Goal: Communication & Community: Share content

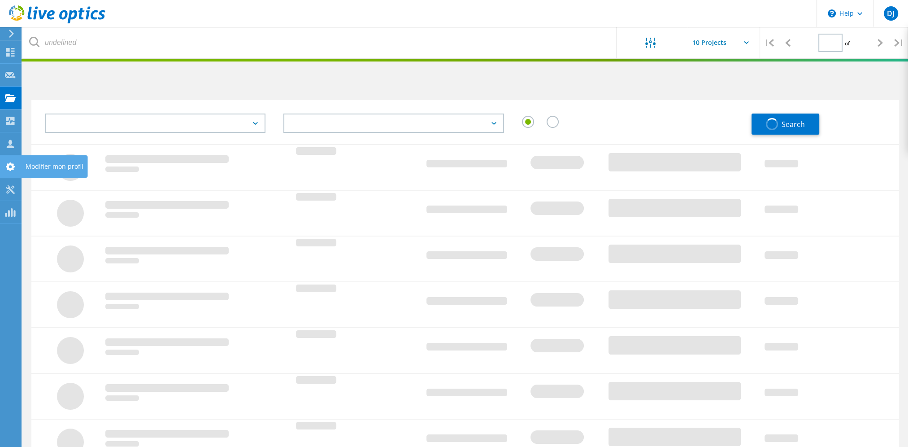
type input "1"
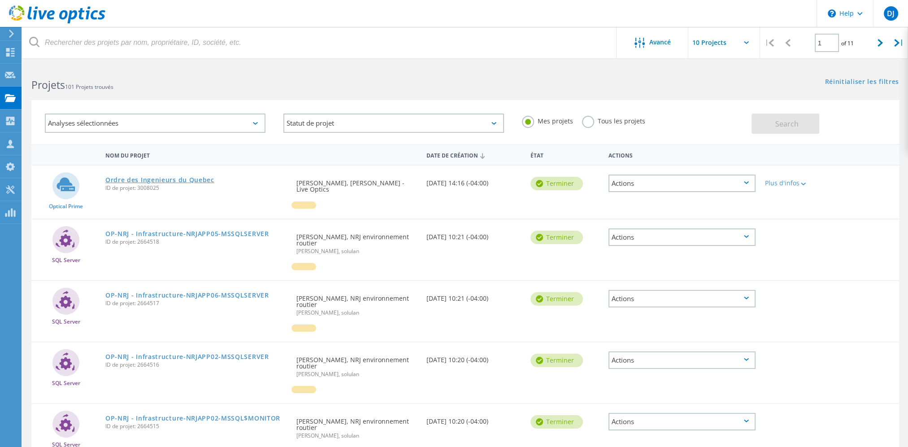
click at [135, 179] on link "Ordre des Ingenieurs du Quebec" at bounding box center [159, 180] width 109 height 6
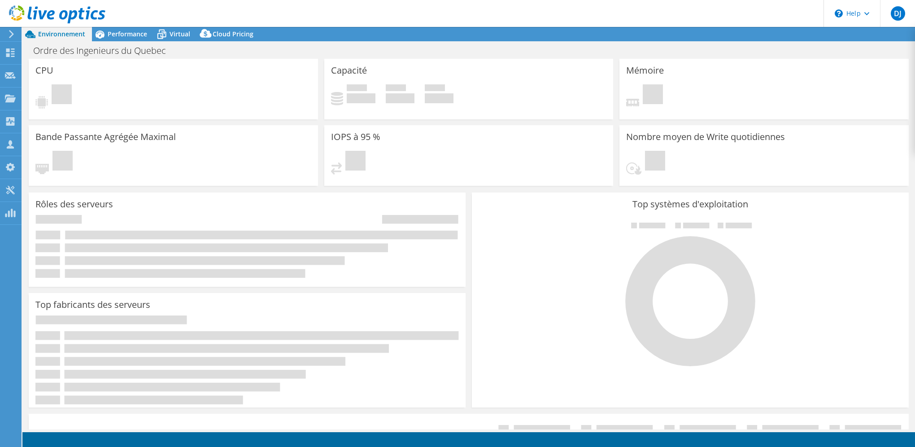
select select "USD"
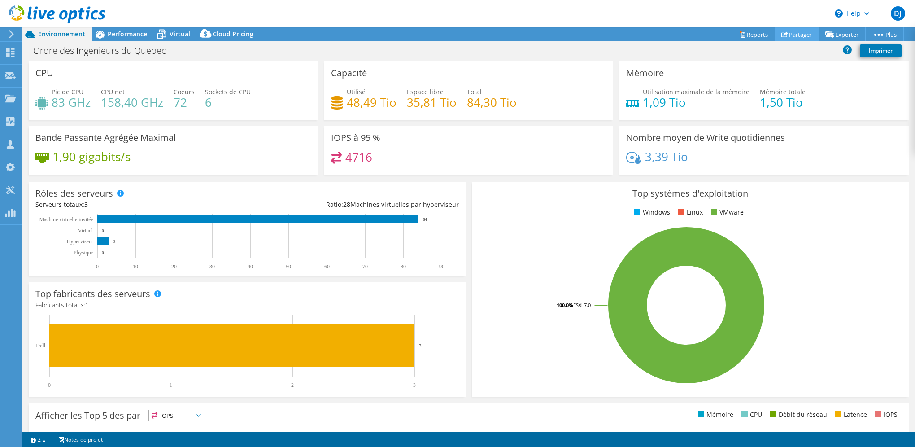
click at [789, 34] on link "Partager" at bounding box center [797, 34] width 44 height 14
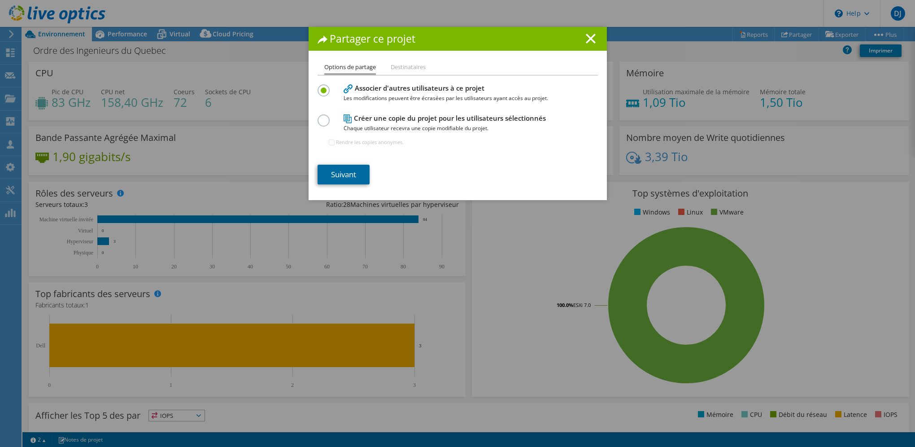
click at [350, 169] on link "Suivant" at bounding box center [344, 175] width 52 height 20
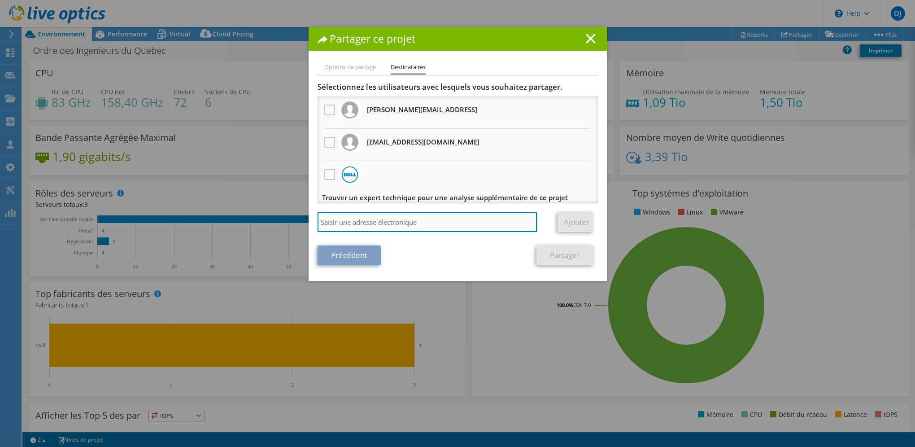
click at [359, 222] on input "search" at bounding box center [428, 222] width 220 height 20
type input "[EMAIL_ADDRESS][DOMAIN_NAME]"
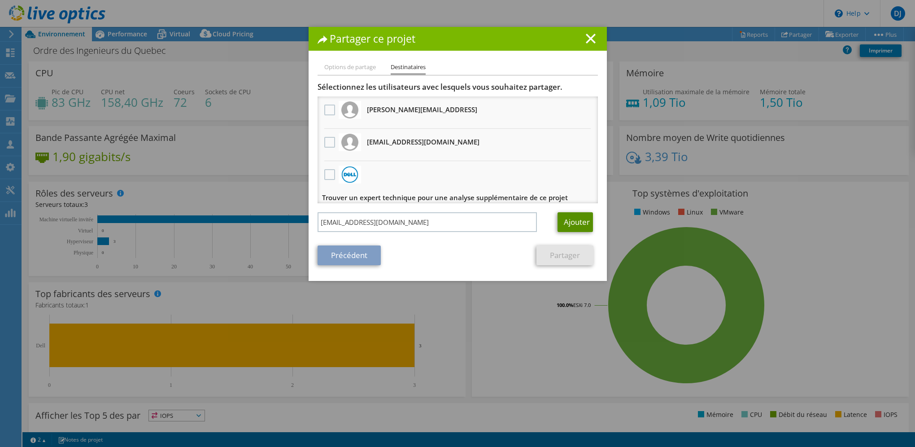
click at [580, 221] on link "Ajouter" at bounding box center [575, 222] width 35 height 20
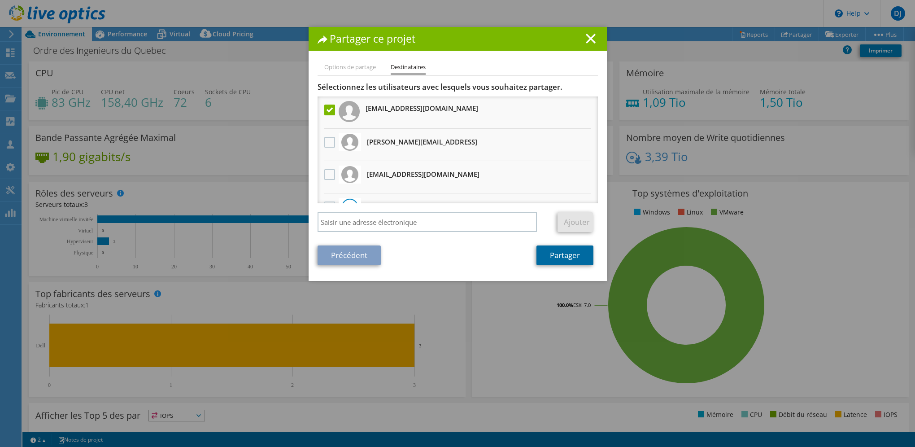
click at [564, 257] on link "Partager" at bounding box center [564, 255] width 57 height 20
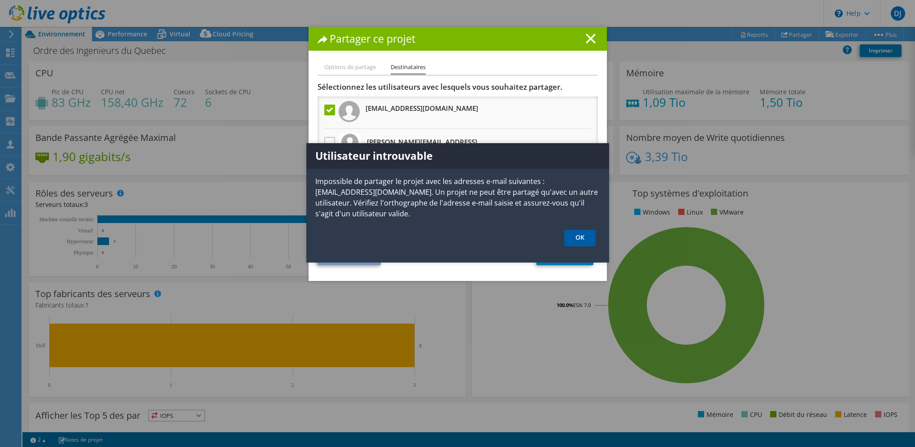
click at [581, 237] on link "OK" at bounding box center [579, 238] width 31 height 17
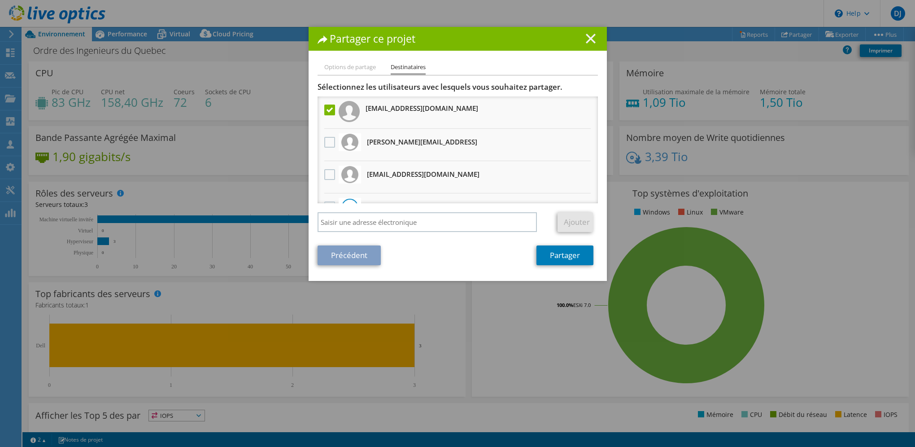
click at [588, 38] on line at bounding box center [590, 38] width 9 height 9
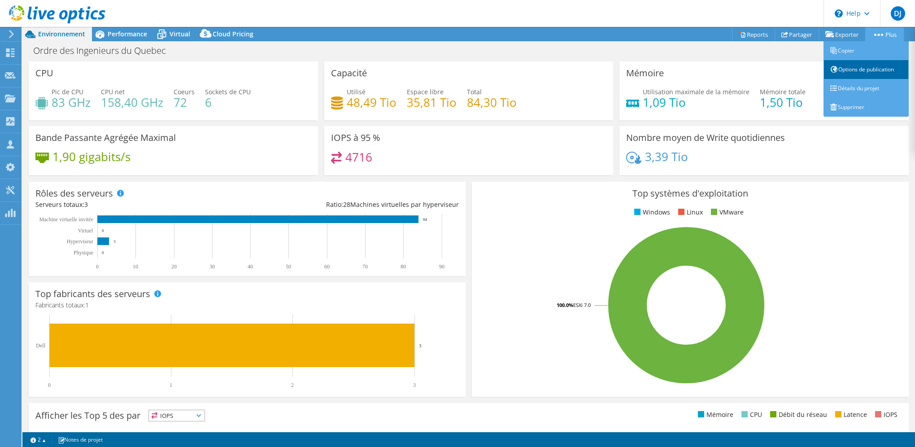
click at [852, 70] on link "Options de publication" at bounding box center [866, 69] width 85 height 19
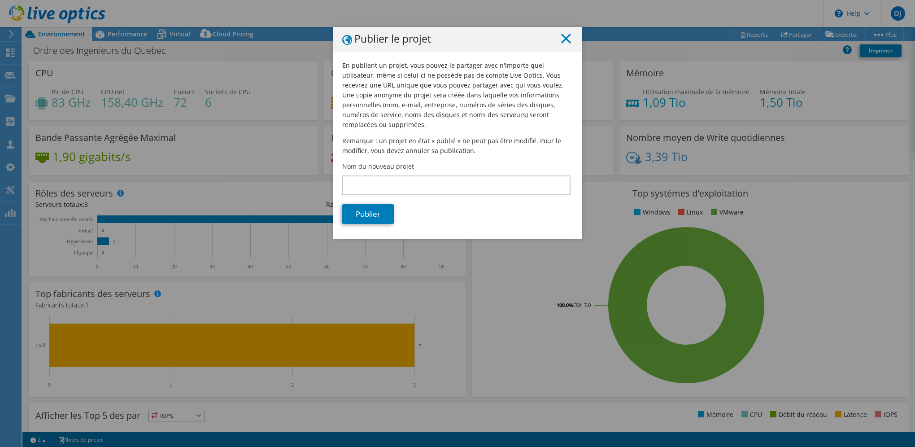
click at [563, 40] on line at bounding box center [566, 38] width 9 height 9
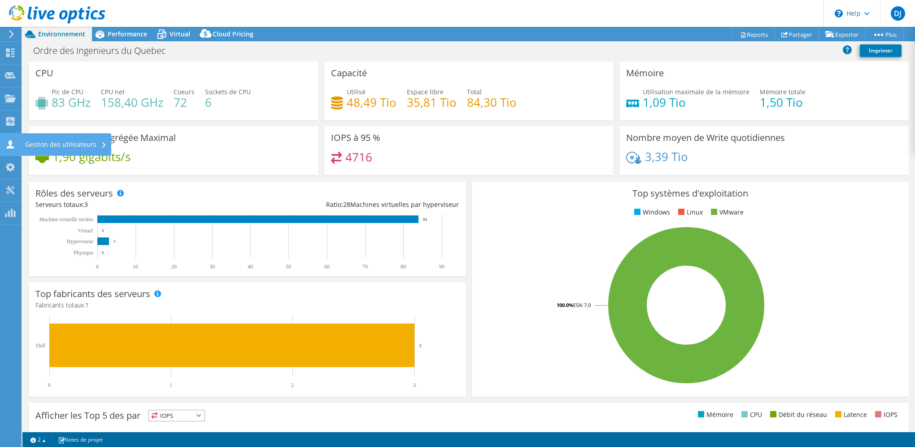
click at [37, 140] on div "Gestion des utilisateurs" at bounding box center [66, 144] width 91 height 22
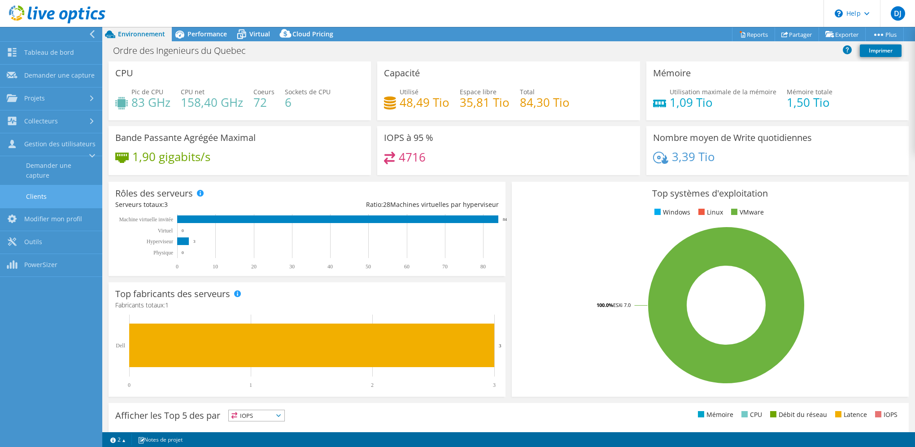
click at [38, 197] on link "Clients" at bounding box center [51, 196] width 102 height 23
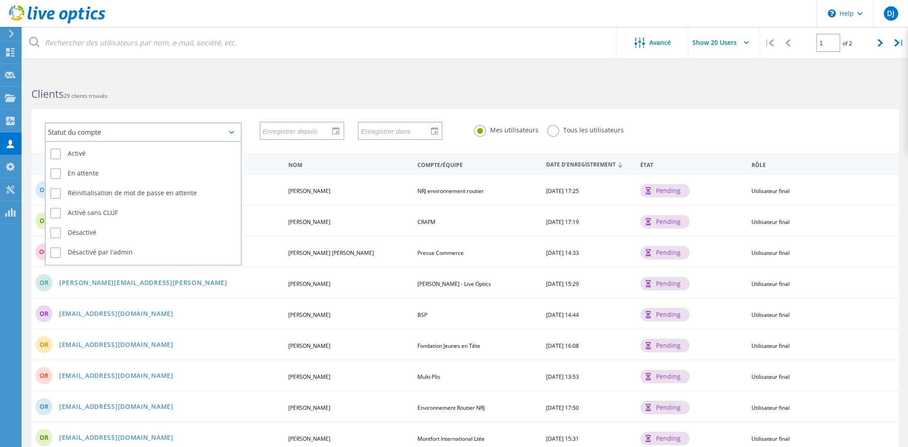
click at [143, 131] on div "Statut du compte" at bounding box center [143, 131] width 197 height 19
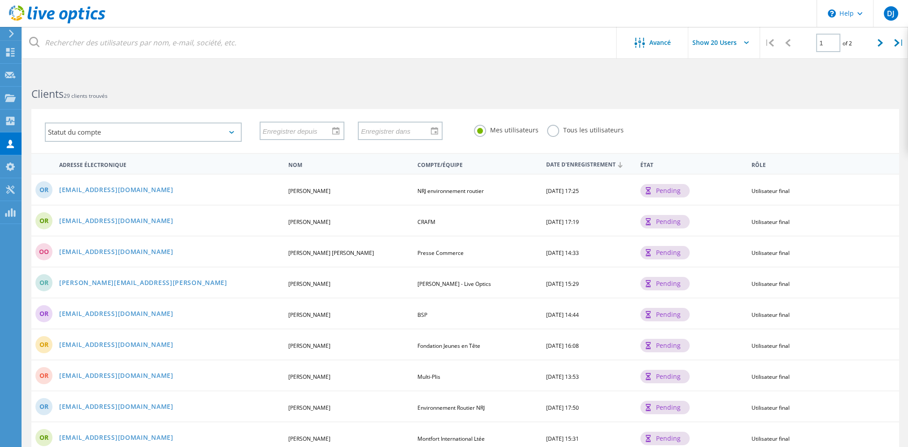
click at [223, 82] on div "Clients 29 clients trouvés" at bounding box center [243, 86] width 443 height 24
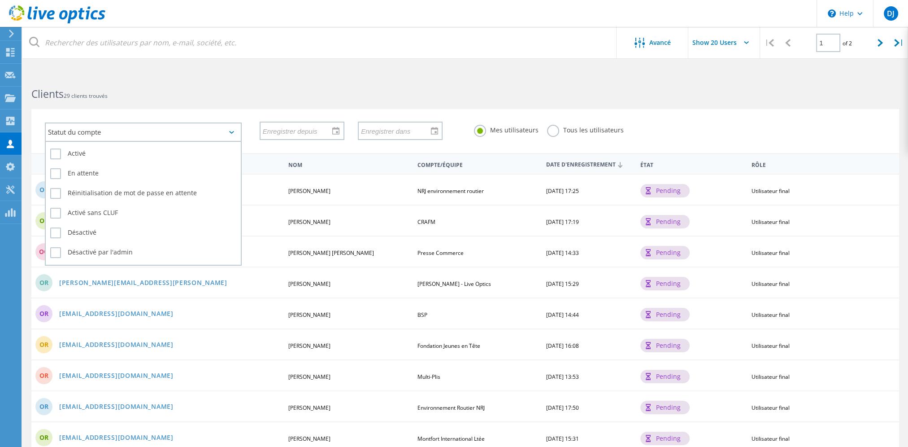
click at [86, 132] on div "Statut du compte" at bounding box center [143, 131] width 197 height 19
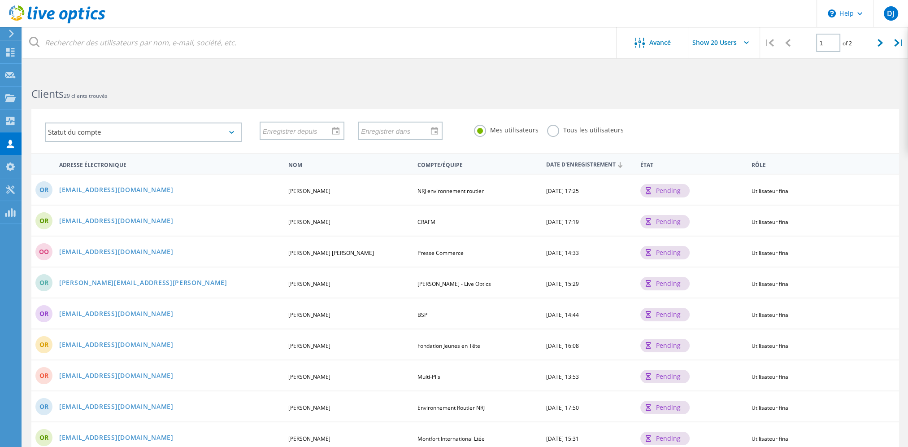
click at [209, 95] on h2 "Clients 29 clients trouvés" at bounding box center [243, 94] width 425 height 15
click at [29, 99] on div "Projets" at bounding box center [41, 98] width 31 height 6
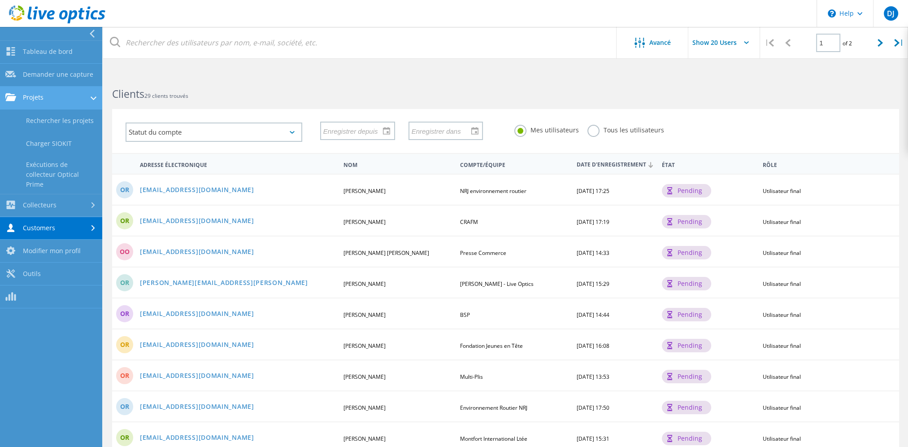
click at [26, 97] on link "Projets" at bounding box center [51, 98] width 102 height 23
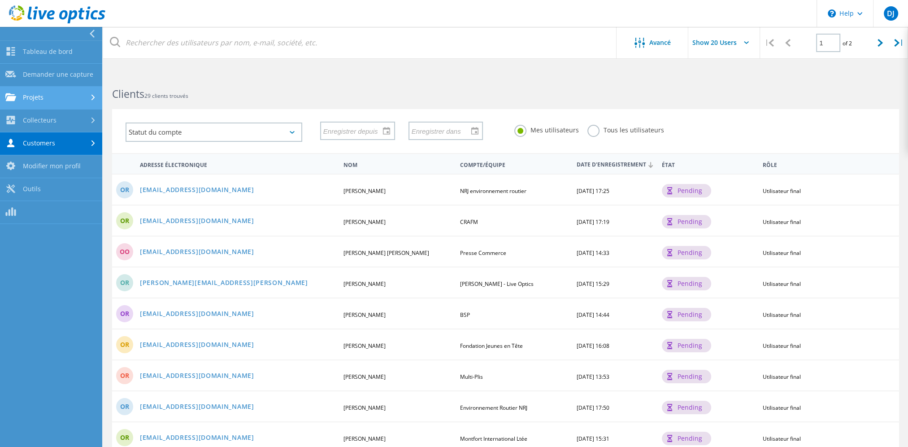
click at [93, 95] on icon at bounding box center [94, 98] width 4 height 6
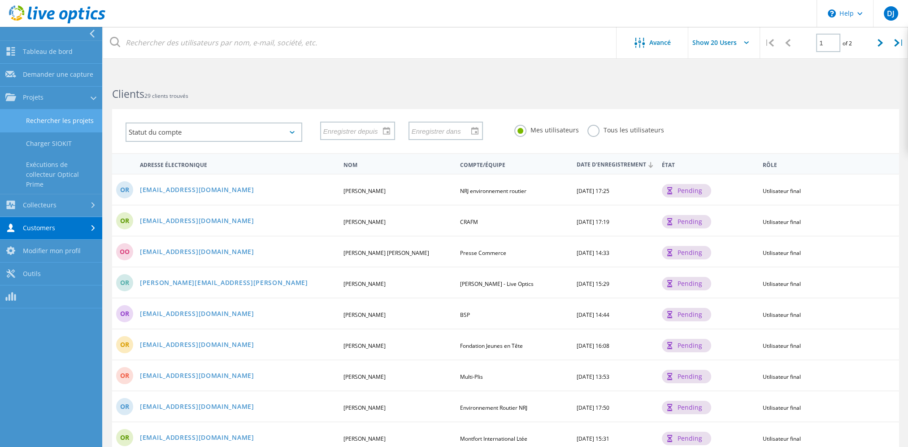
click at [67, 120] on link "Rechercher les projets" at bounding box center [51, 120] width 102 height 23
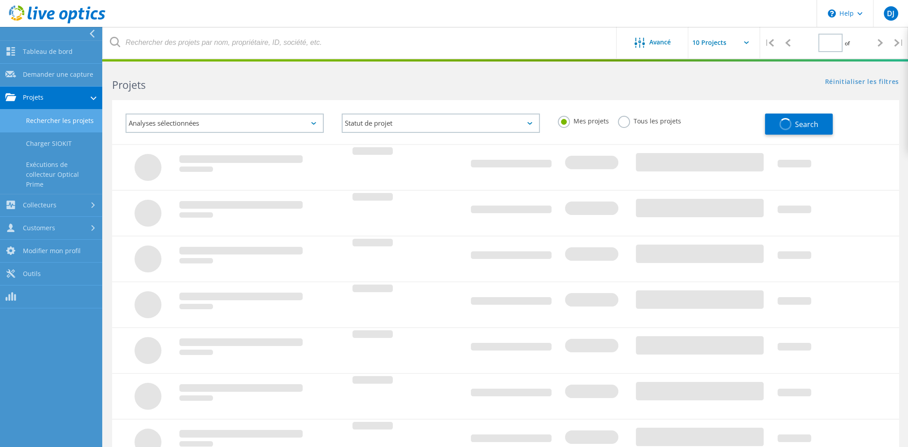
type input "1"
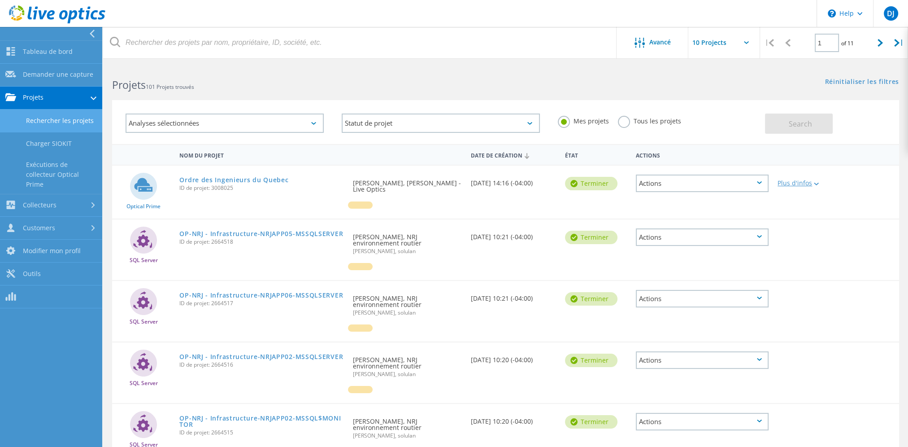
click at [816, 183] on icon at bounding box center [816, 184] width 5 height 3
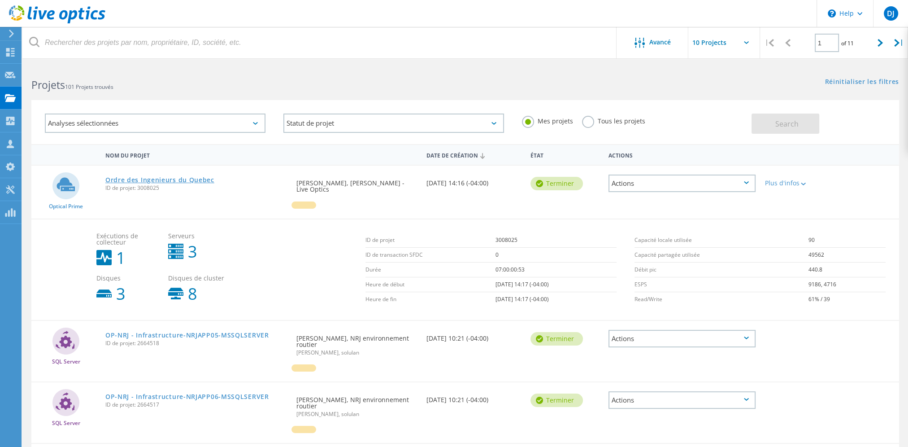
click at [140, 179] on link "Ordre des Ingenieurs du Quebec" at bounding box center [159, 180] width 109 height 6
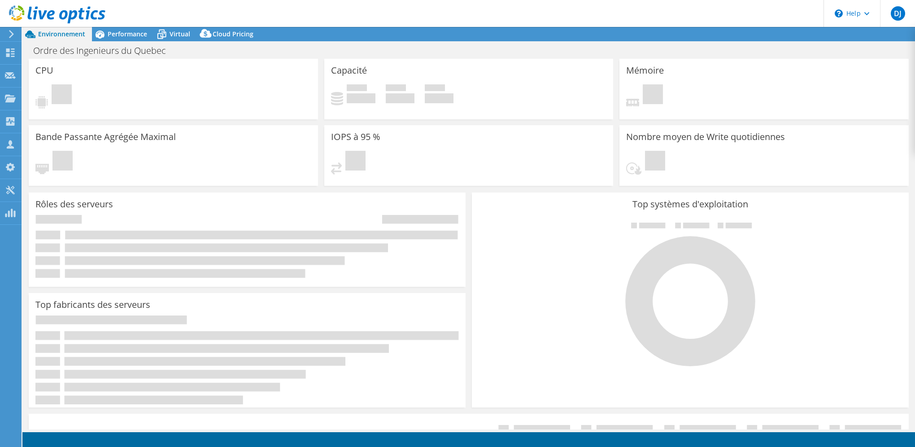
select select "USD"
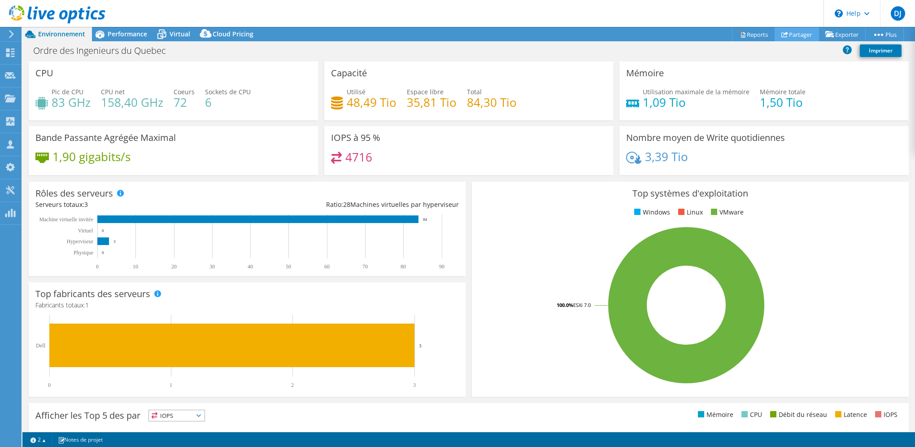
click at [792, 32] on link "Partager" at bounding box center [797, 34] width 44 height 14
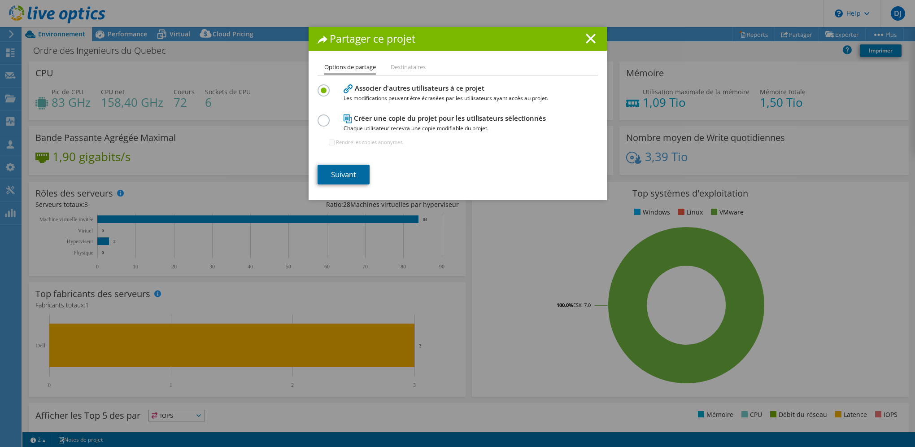
click at [331, 178] on link "Suivant" at bounding box center [344, 175] width 52 height 20
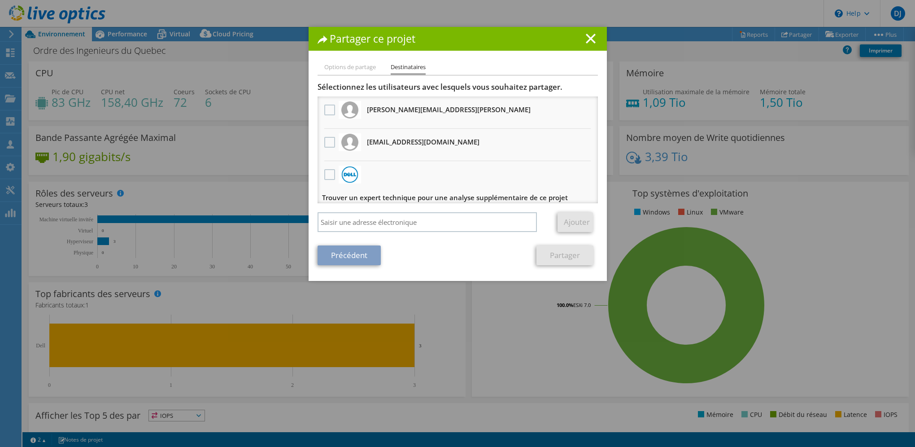
click at [352, 259] on link "Précédent" at bounding box center [349, 255] width 63 height 20
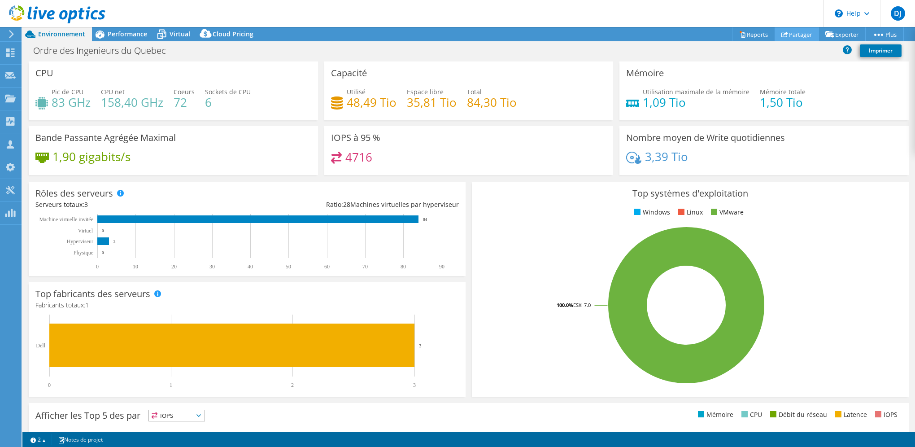
click at [797, 33] on link "Partager" at bounding box center [797, 34] width 44 height 14
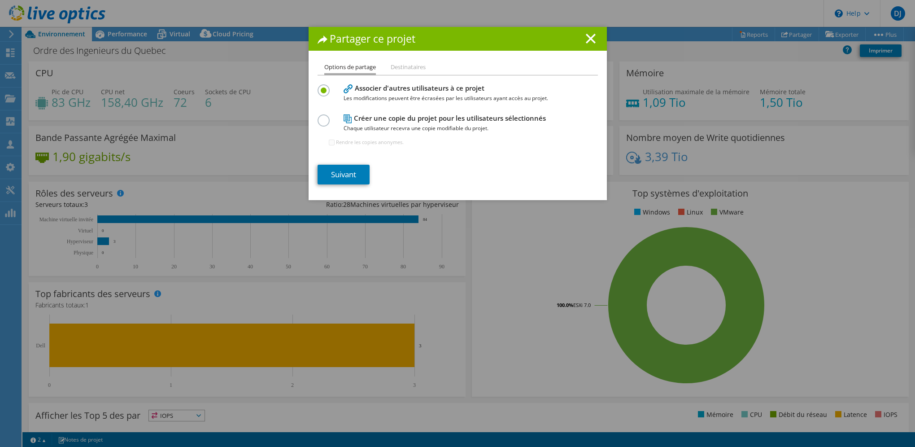
click at [393, 118] on h4 "Créer une copie du projet pour les utilisateurs sélectionnés Chaque utilisateur…" at bounding box center [456, 123] width 224 height 20
click at [318, 117] on label at bounding box center [326, 115] width 16 height 2
click at [0, 0] on input "radio" at bounding box center [0, 0] width 0 height 0
click at [342, 177] on link "Suivant" at bounding box center [344, 175] width 52 height 20
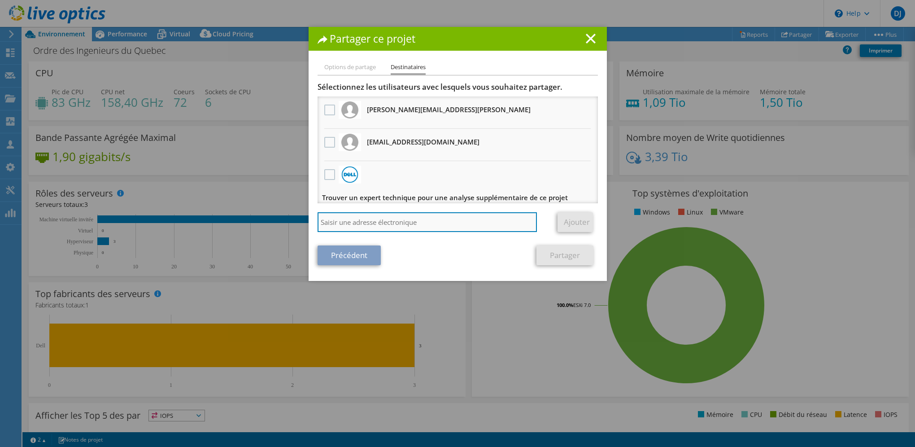
click at [377, 222] on input "search" at bounding box center [428, 222] width 220 height 20
type input "sgiguere@solulan.com"
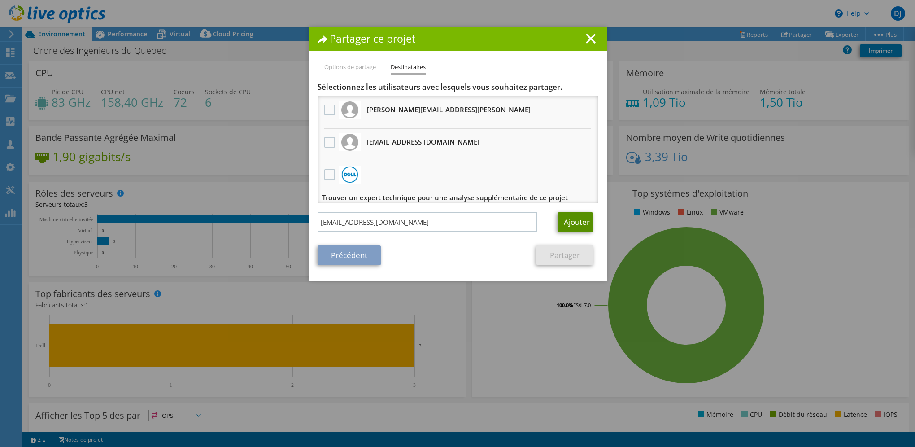
click at [576, 222] on link "Ajouter" at bounding box center [575, 222] width 35 height 20
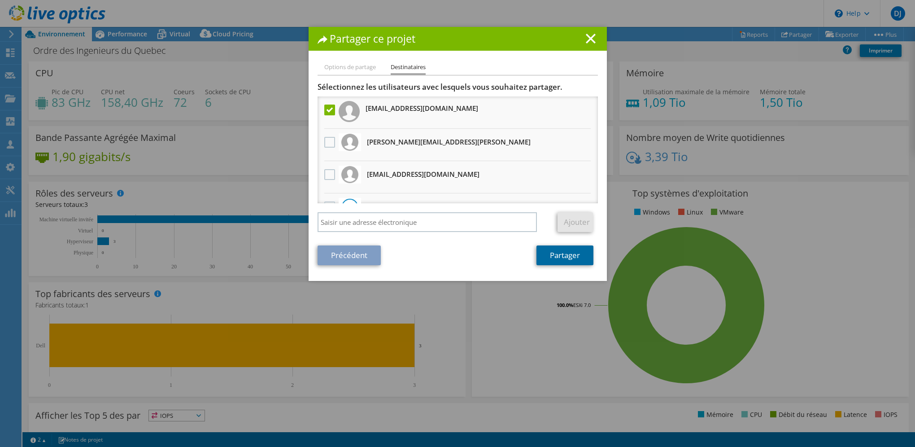
click at [564, 258] on link "Partager" at bounding box center [564, 255] width 57 height 20
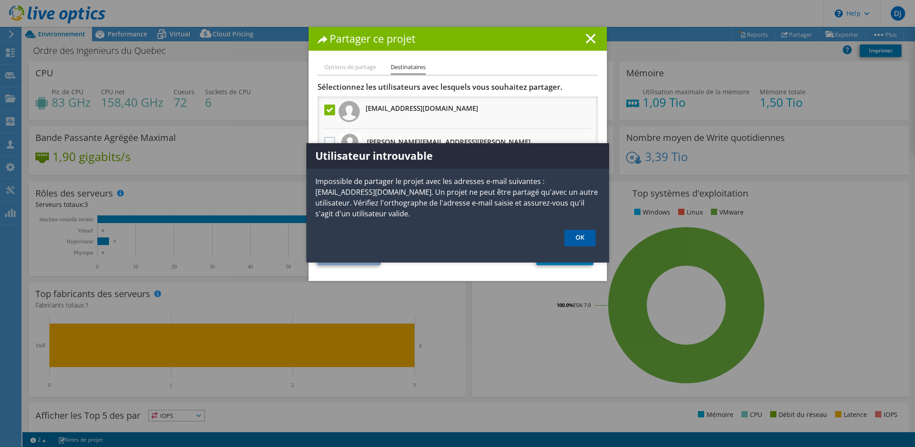
click at [582, 234] on link "OK" at bounding box center [579, 238] width 31 height 17
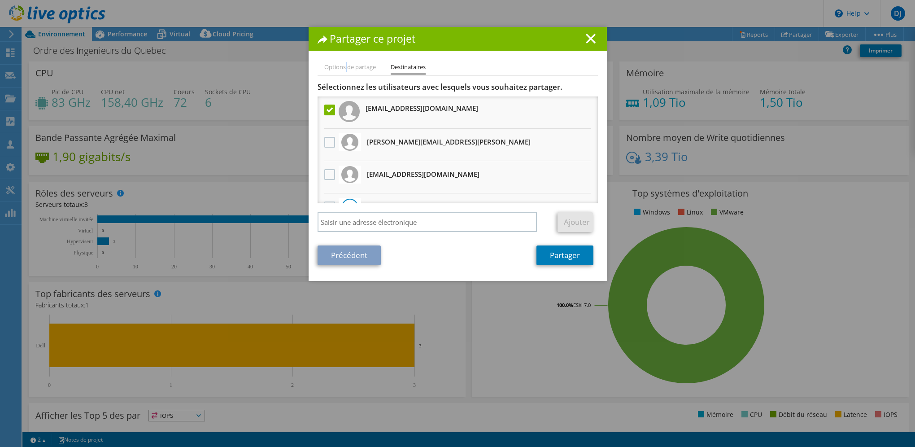
click at [343, 68] on li "Options de partage" at bounding box center [350, 67] width 52 height 11
click at [355, 256] on link "Précédent" at bounding box center [349, 255] width 63 height 20
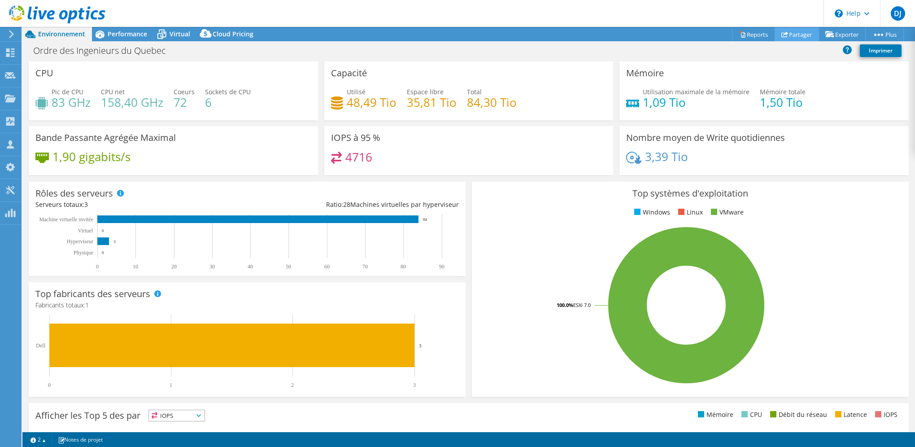
click at [797, 32] on link "Partager" at bounding box center [797, 34] width 44 height 14
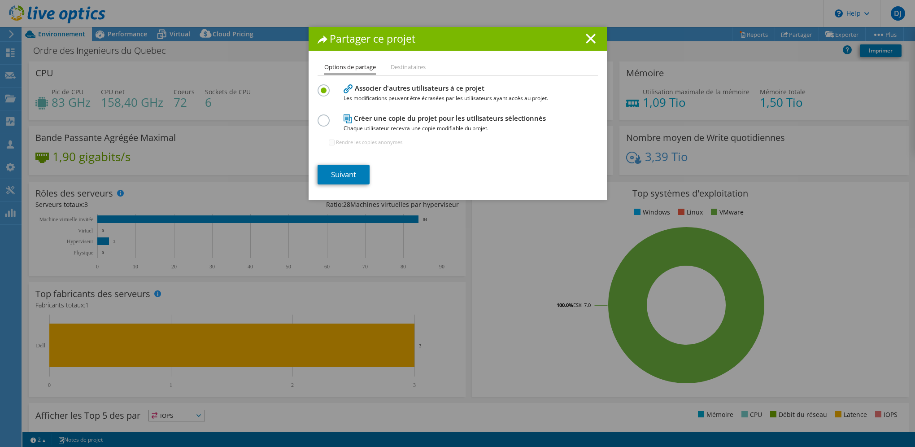
click at [320, 117] on label at bounding box center [326, 115] width 16 height 2
click at [0, 0] on input "radio" at bounding box center [0, 0] width 0 height 0
click at [323, 87] on label at bounding box center [326, 85] width 16 height 2
click at [0, 0] on input "radio" at bounding box center [0, 0] width 0 height 0
click at [341, 174] on link "Suivant" at bounding box center [344, 175] width 52 height 20
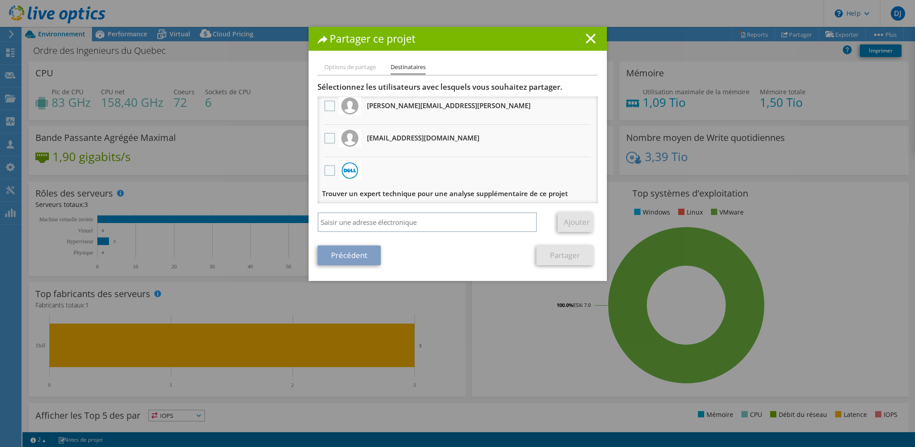
scroll to position [4, 0]
click at [370, 229] on input "search" at bounding box center [428, 222] width 220 height 20
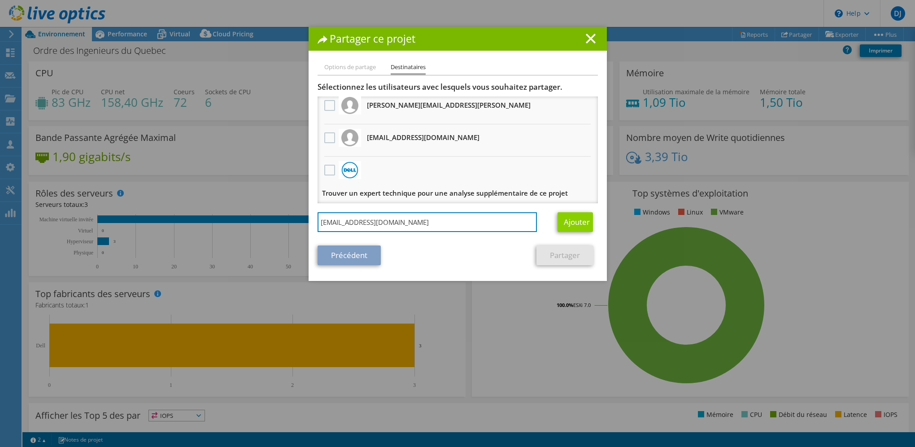
type input "djette@solulan.com"
click at [575, 223] on link "Ajouter" at bounding box center [575, 222] width 35 height 20
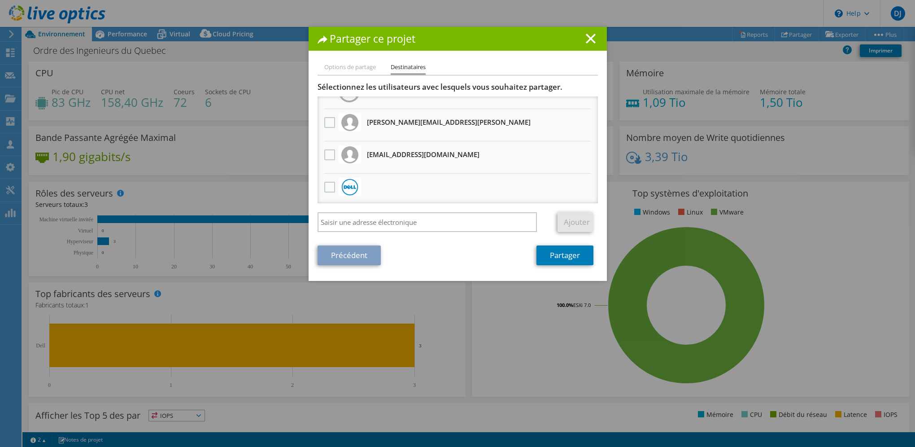
scroll to position [0, 0]
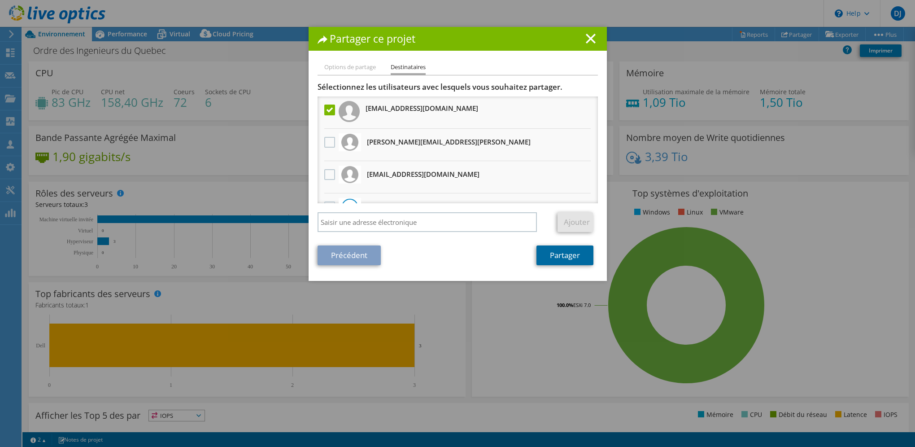
click at [571, 257] on link "Partager" at bounding box center [564, 255] width 57 height 20
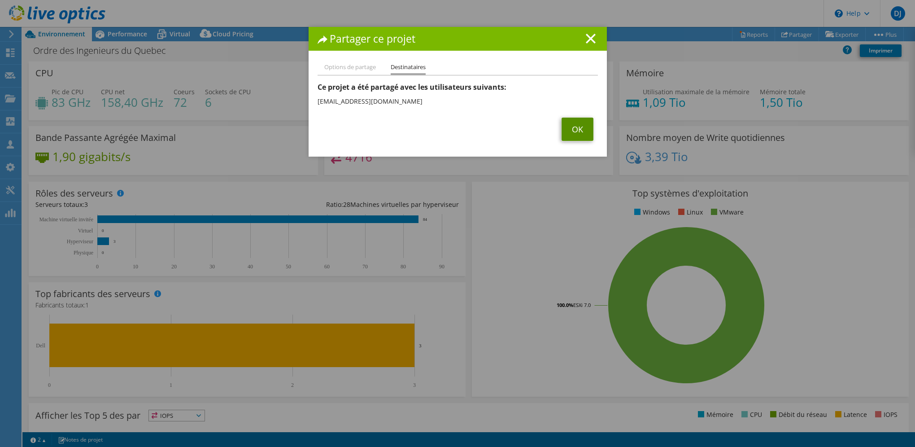
click at [572, 128] on link "OK" at bounding box center [578, 129] width 32 height 23
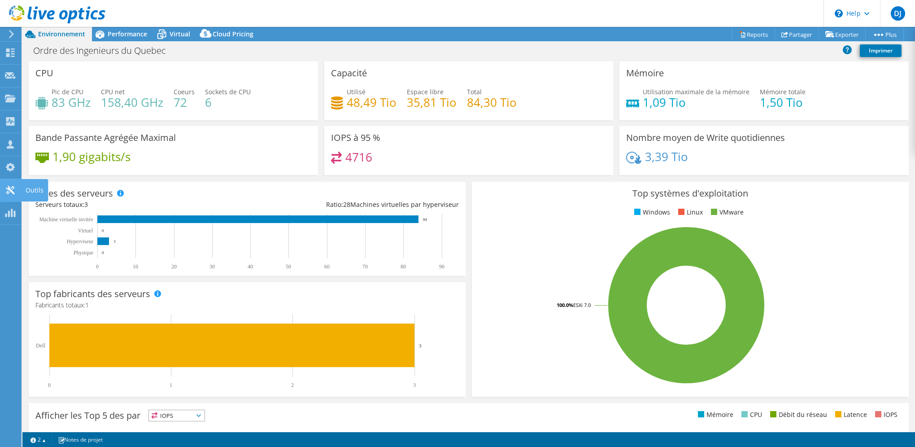
click at [7, 187] on icon at bounding box center [10, 190] width 11 height 9
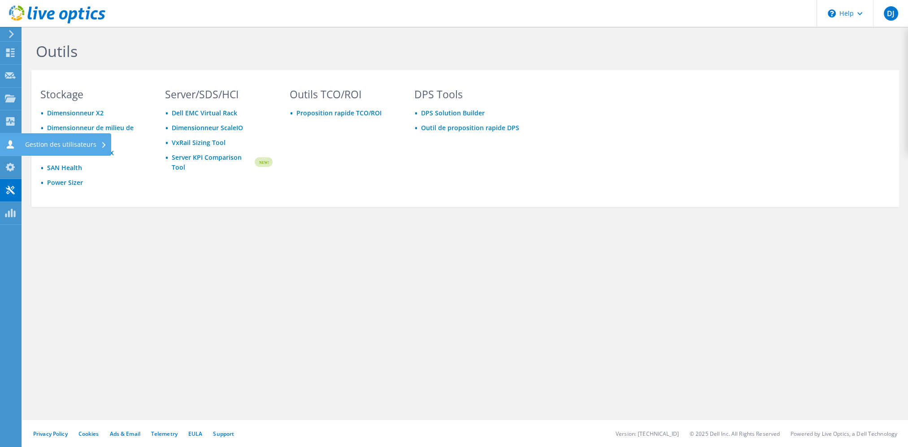
click at [13, 145] on icon at bounding box center [10, 144] width 11 height 9
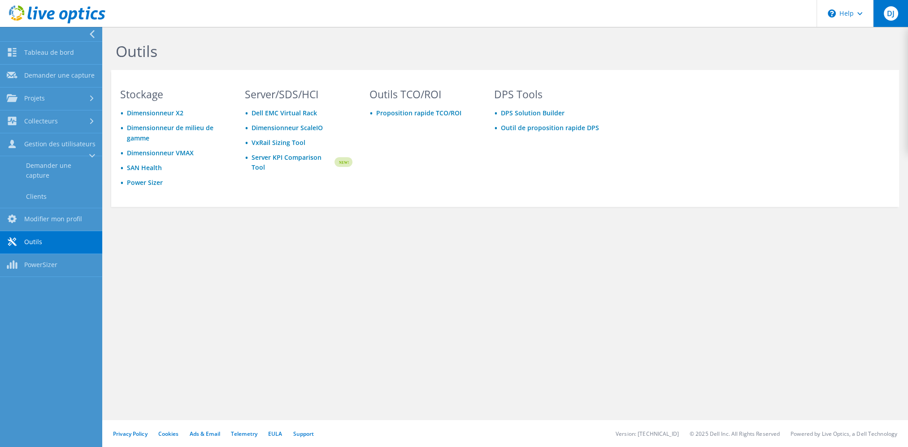
click at [895, 16] on span "DJ" at bounding box center [891, 13] width 14 height 14
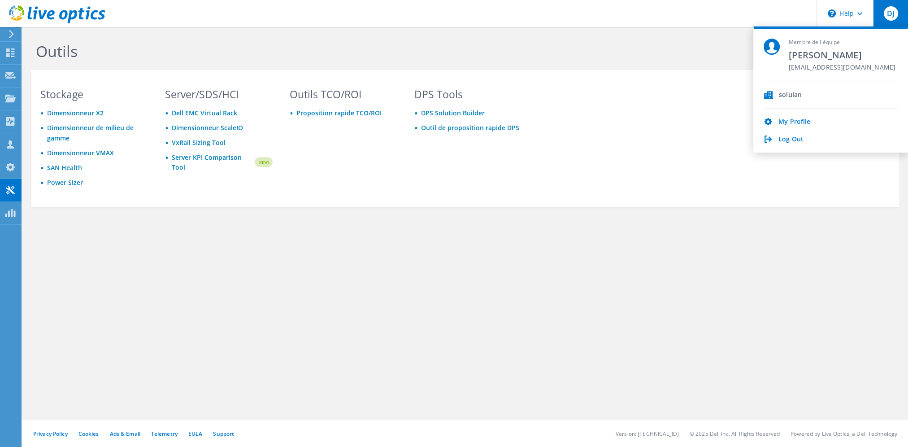
click at [792, 92] on div "solulan" at bounding box center [790, 95] width 23 height 9
click at [786, 99] on div "solulan" at bounding box center [790, 95] width 23 height 9
click at [10, 164] on use at bounding box center [10, 167] width 9 height 9
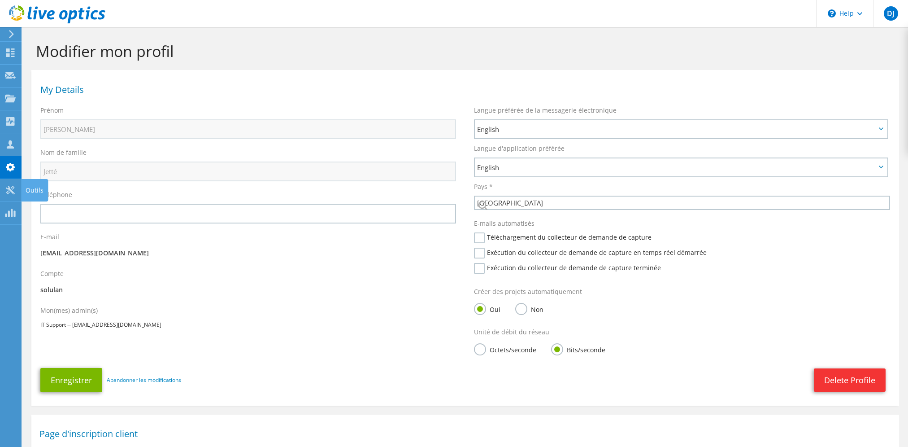
select select "37"
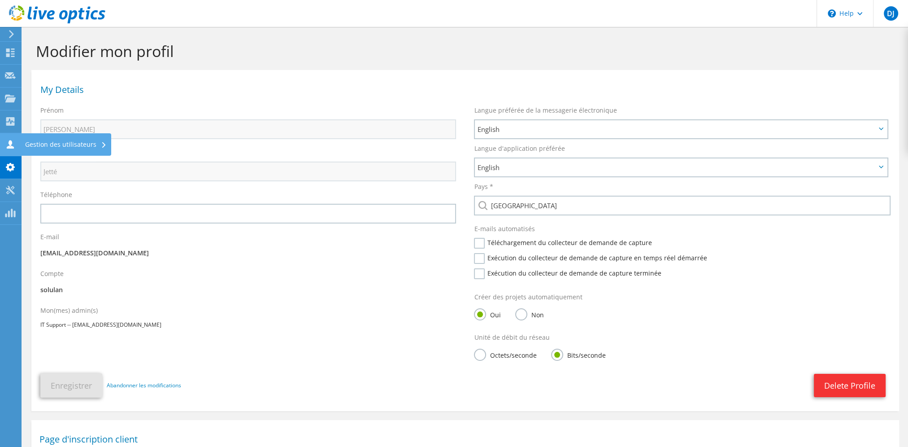
click at [8, 141] on icon at bounding box center [10, 144] width 11 height 9
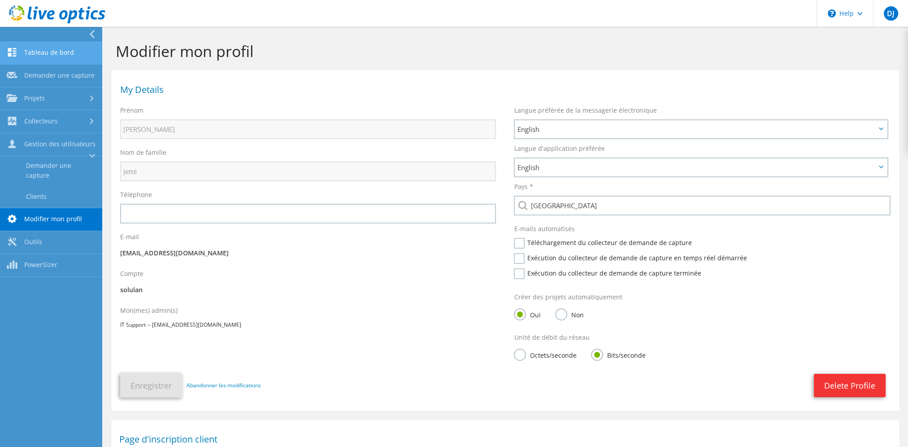
click at [43, 52] on link "Tableau de bord" at bounding box center [51, 53] width 102 height 23
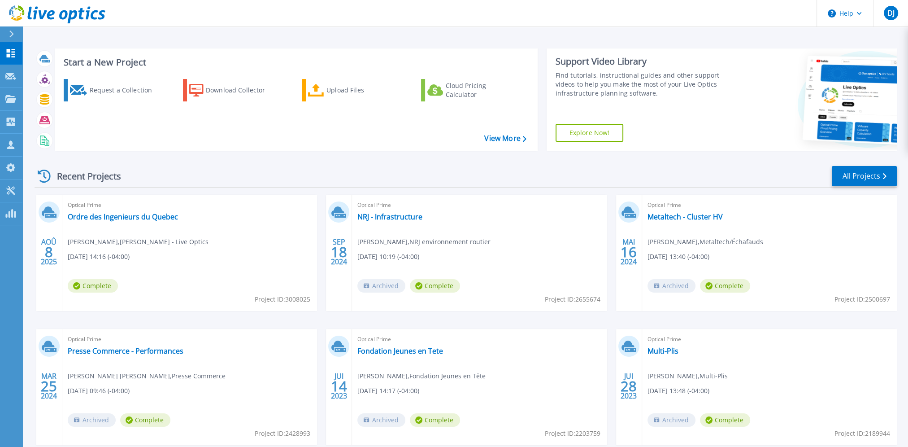
click at [9, 32] on div at bounding box center [15, 33] width 14 height 15
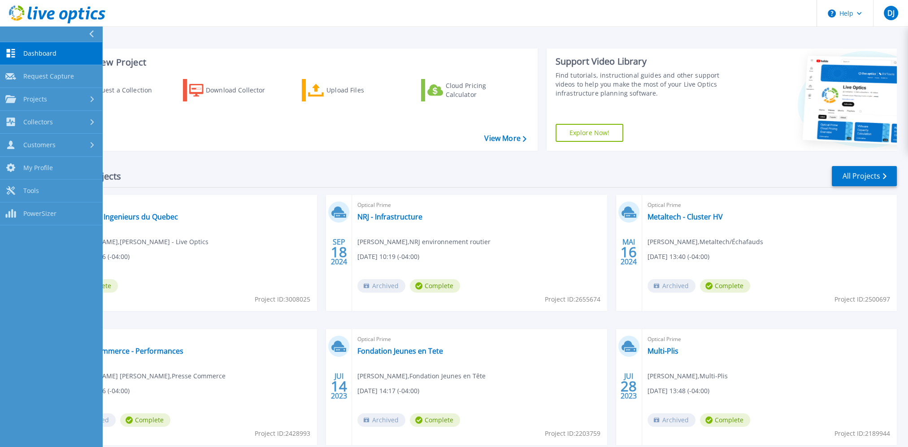
click at [9, 32] on button at bounding box center [51, 34] width 102 height 16
